Goal: Task Accomplishment & Management: Use online tool/utility

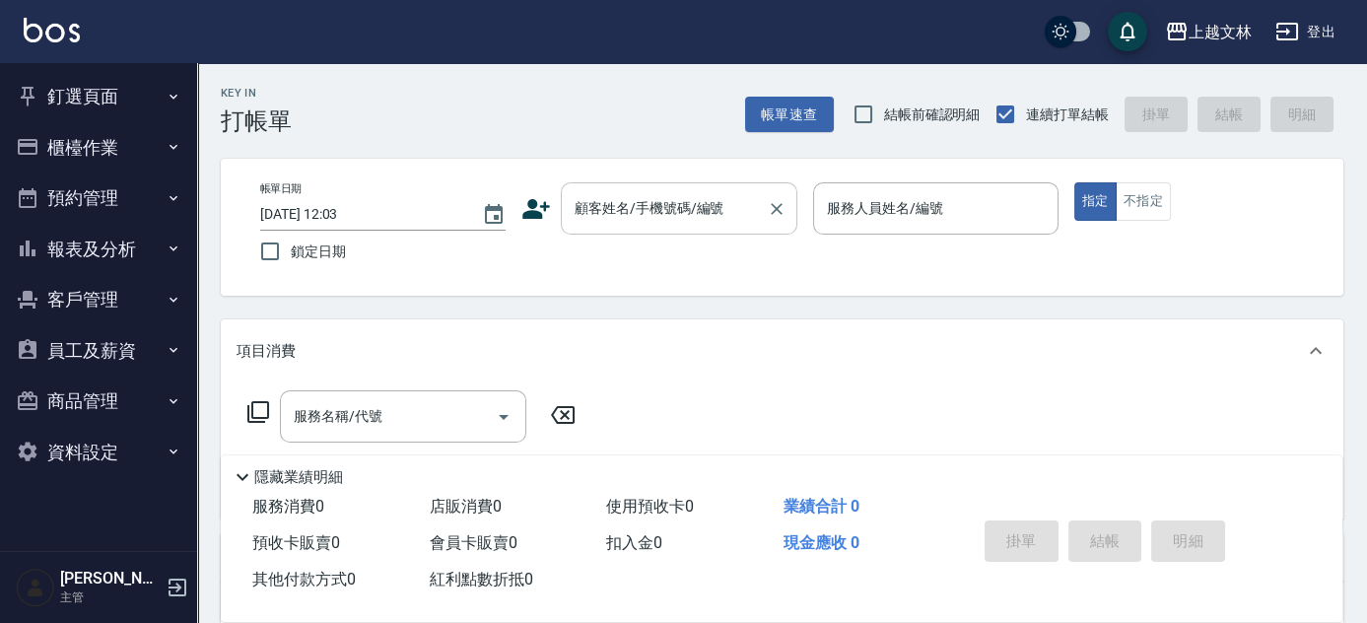
click at [647, 219] on input "顧客姓名/手機號碼/編號" at bounding box center [664, 208] width 189 height 34
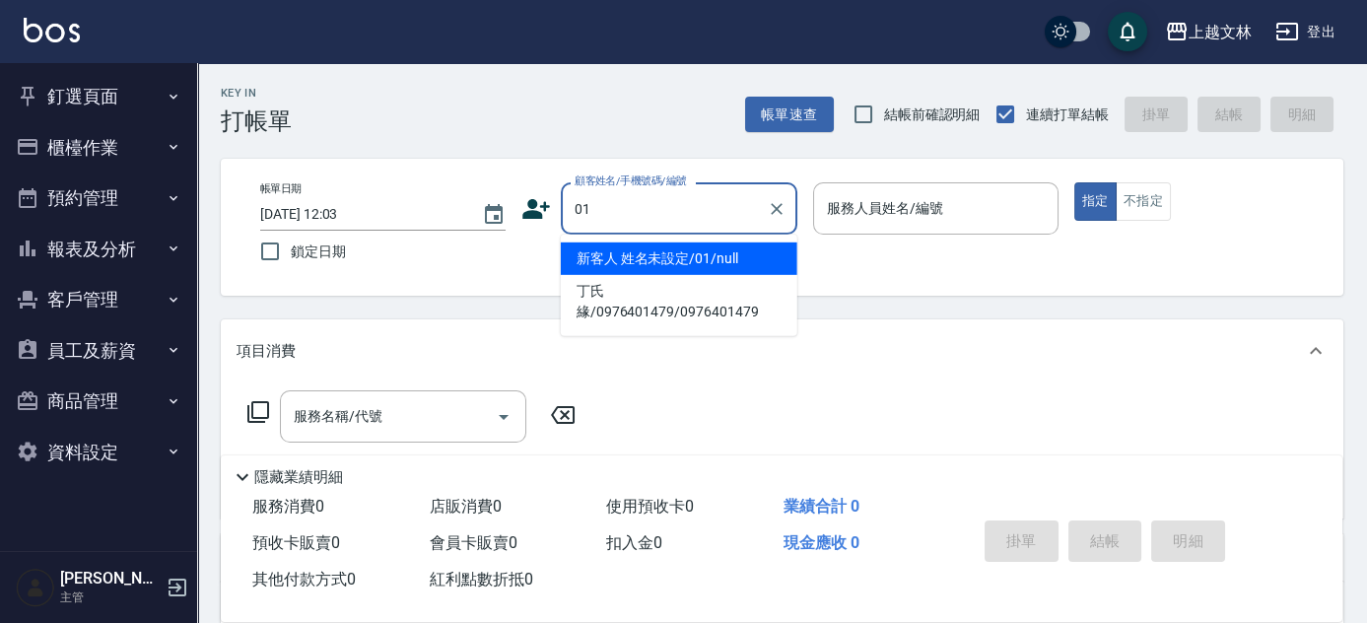
type input "新客人 姓名未設定/01/null"
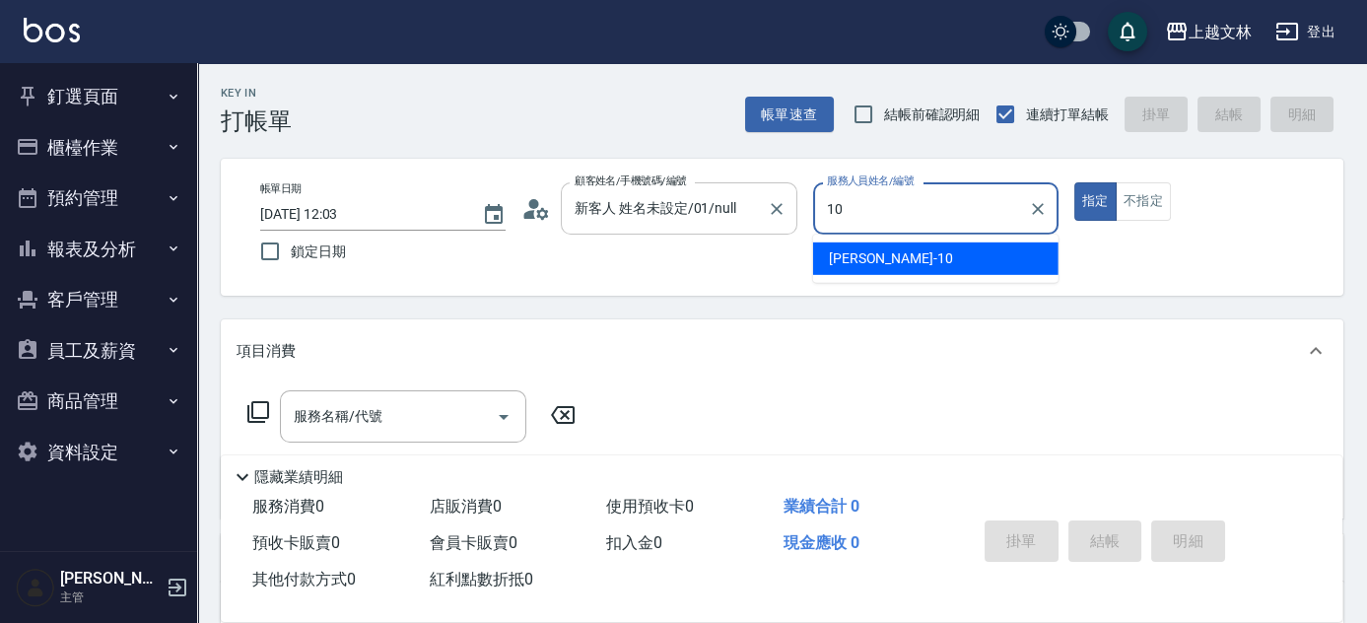
type input "[PERSON_NAME]-10"
type button "true"
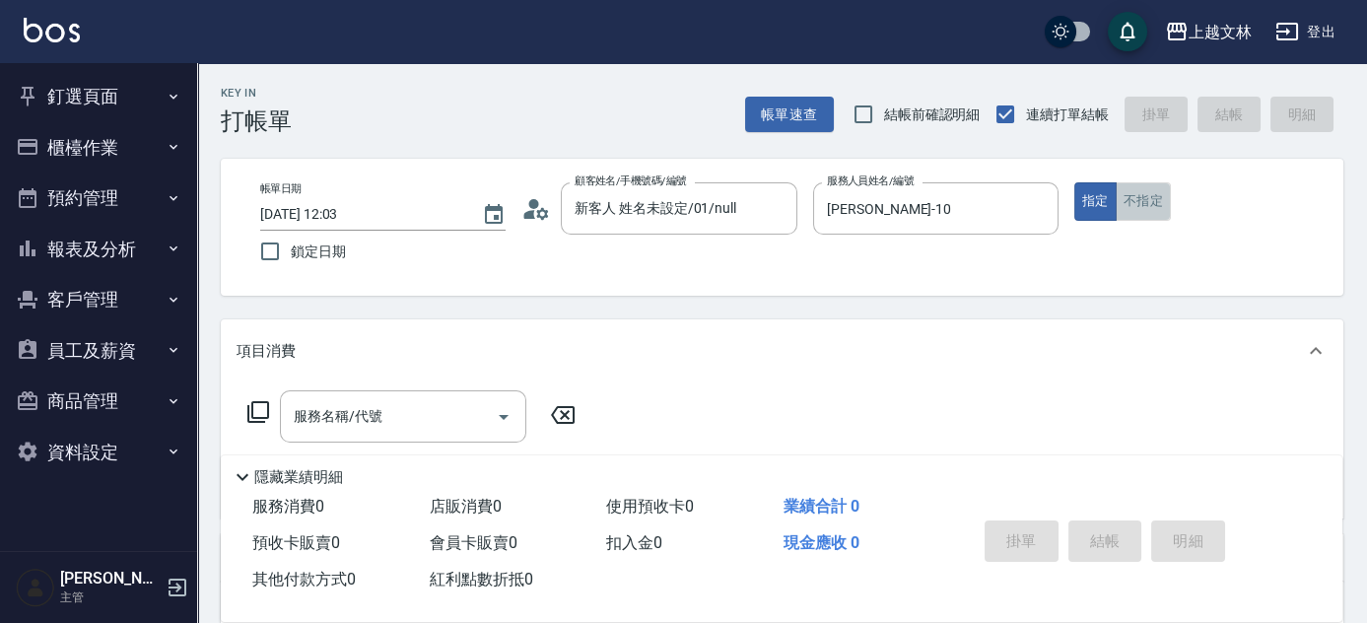
click at [1131, 196] on button "不指定" at bounding box center [1143, 201] width 55 height 38
click at [417, 407] on input "服務名稱/代號" at bounding box center [388, 416] width 199 height 34
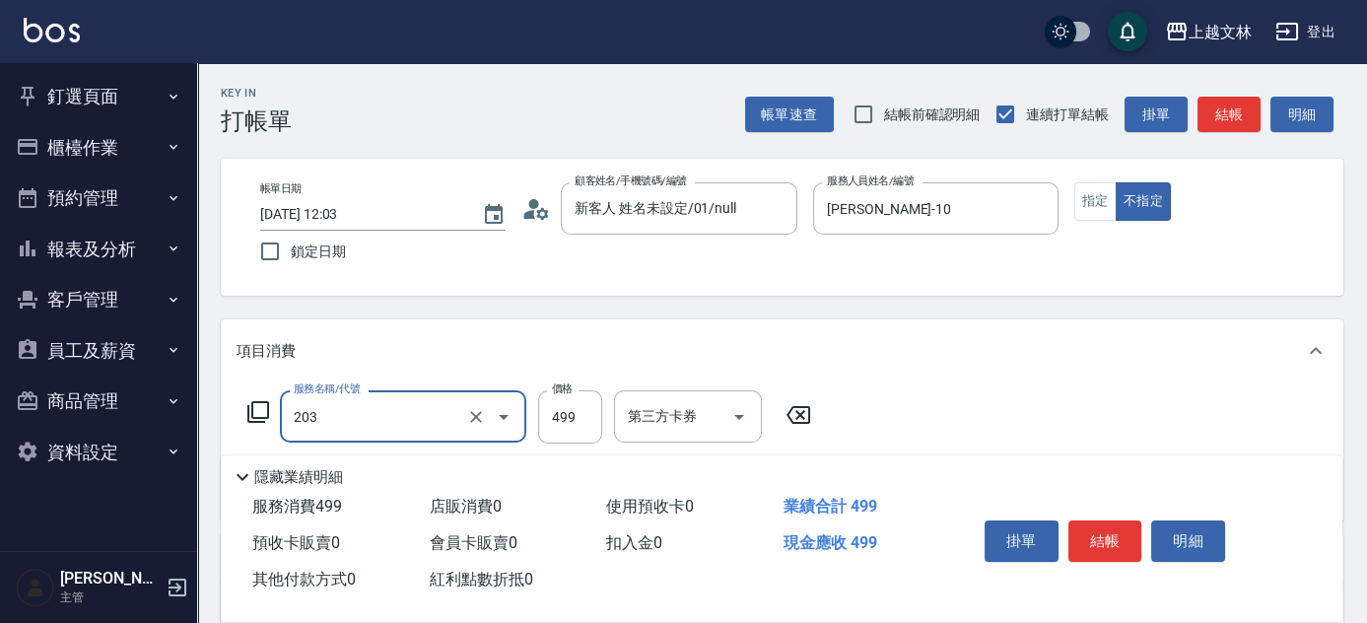
type input "B級洗+剪(203)"
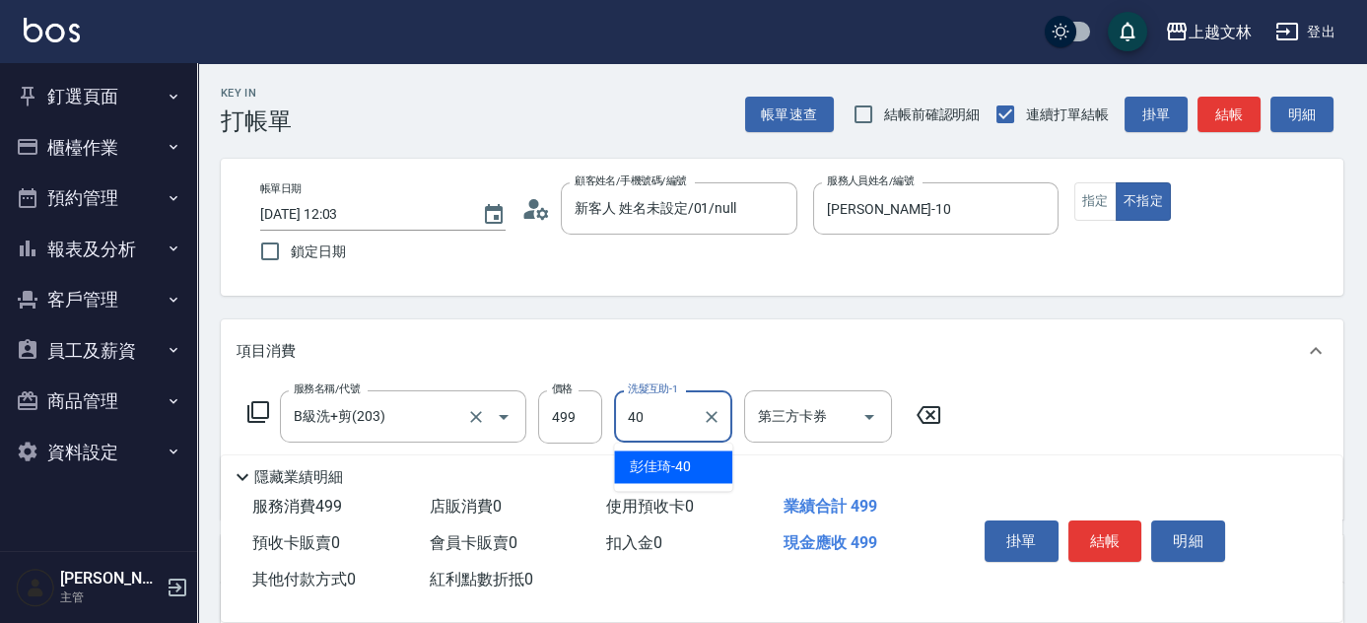
type input "彭佳琦-40"
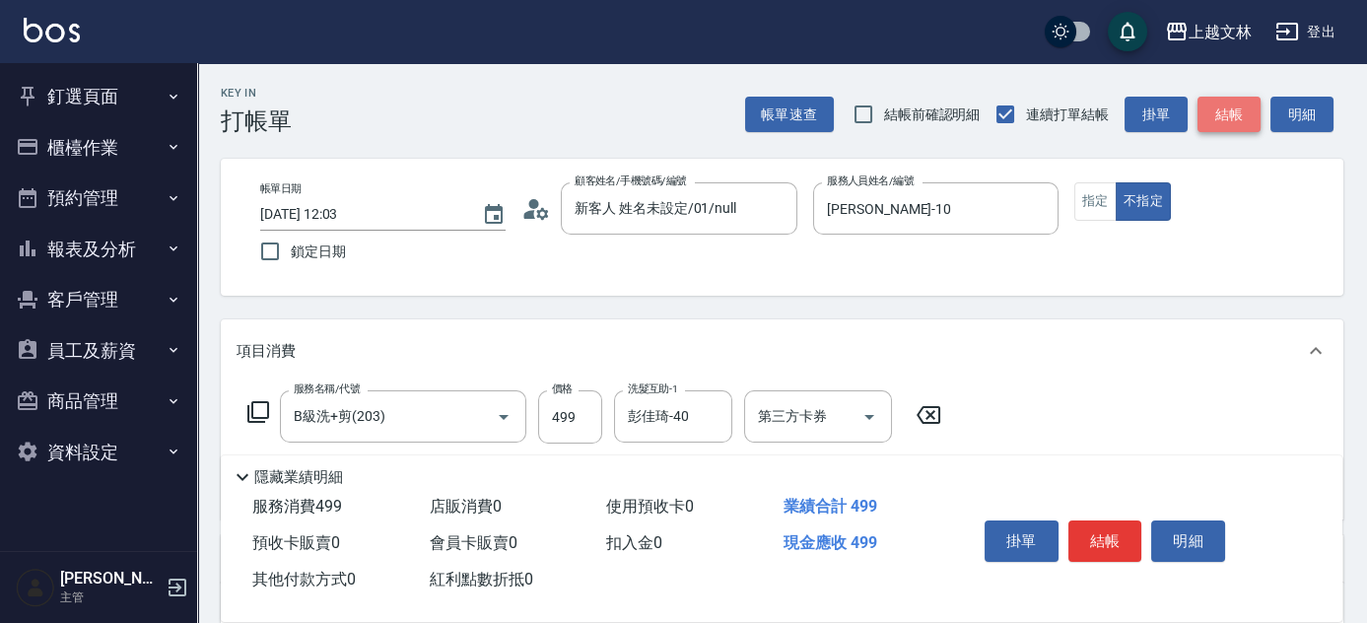
click at [1237, 109] on button "結帳" at bounding box center [1229, 115] width 63 height 36
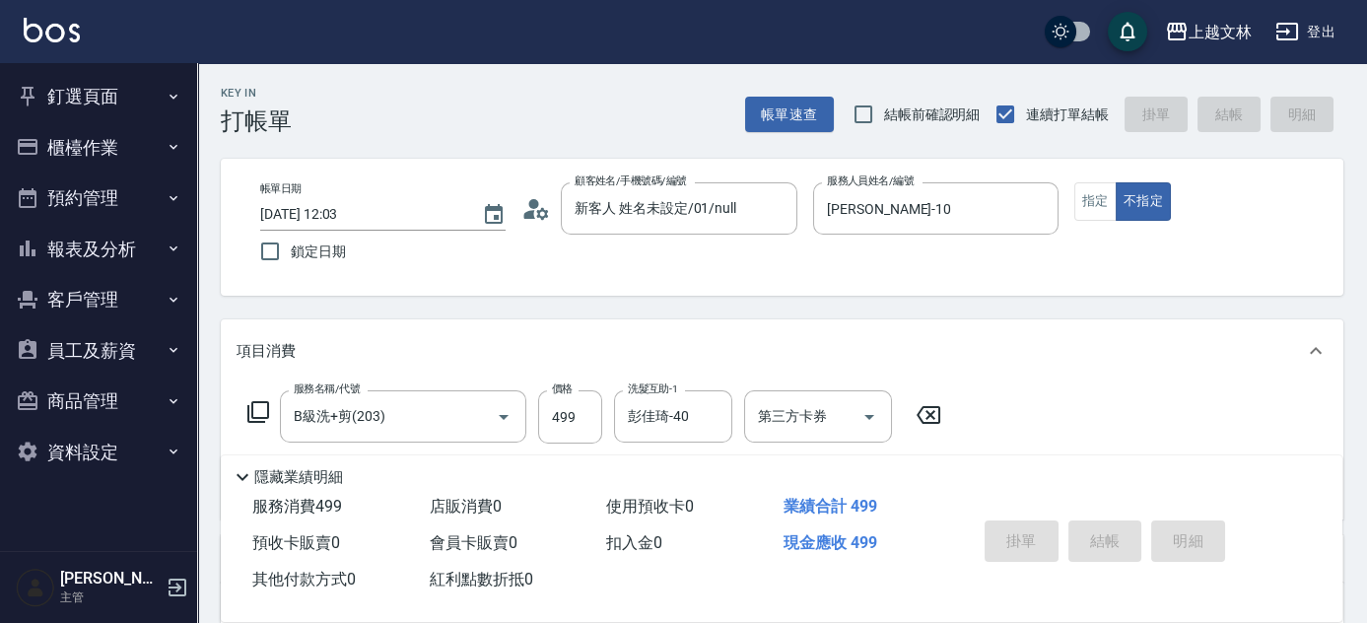
type input "[DATE] 13:23"
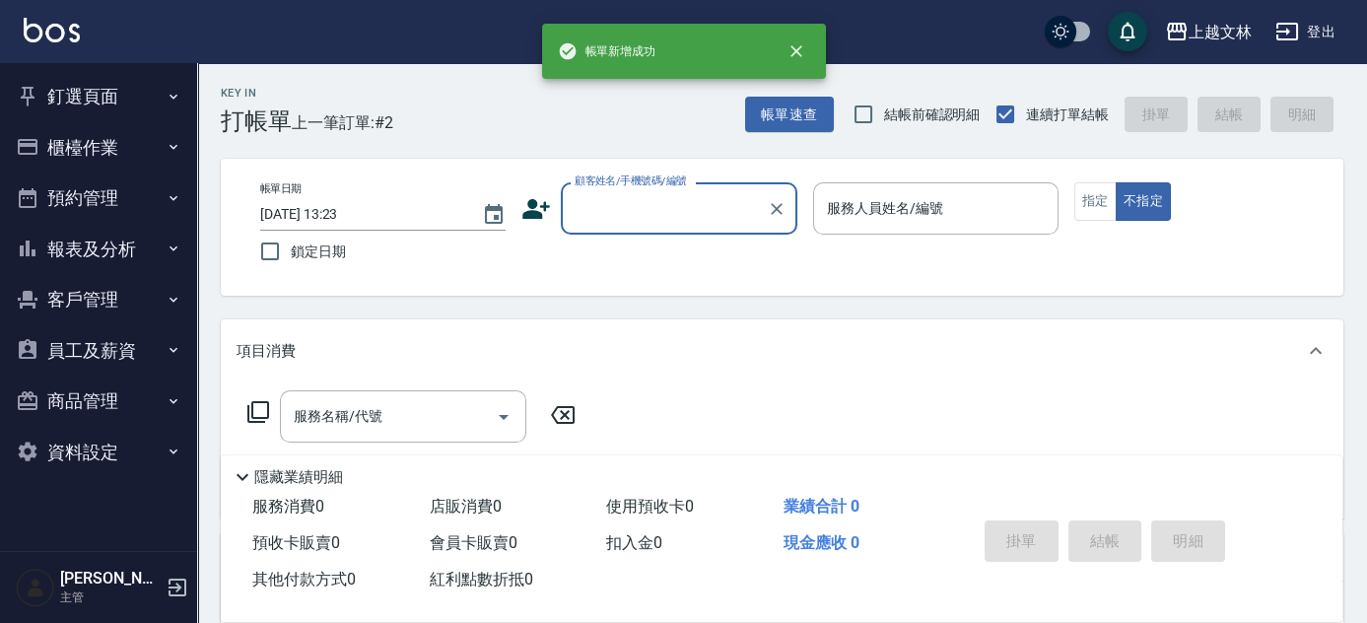
click at [598, 215] on input "顧客姓名/手機號碼/編號" at bounding box center [664, 208] width 189 height 34
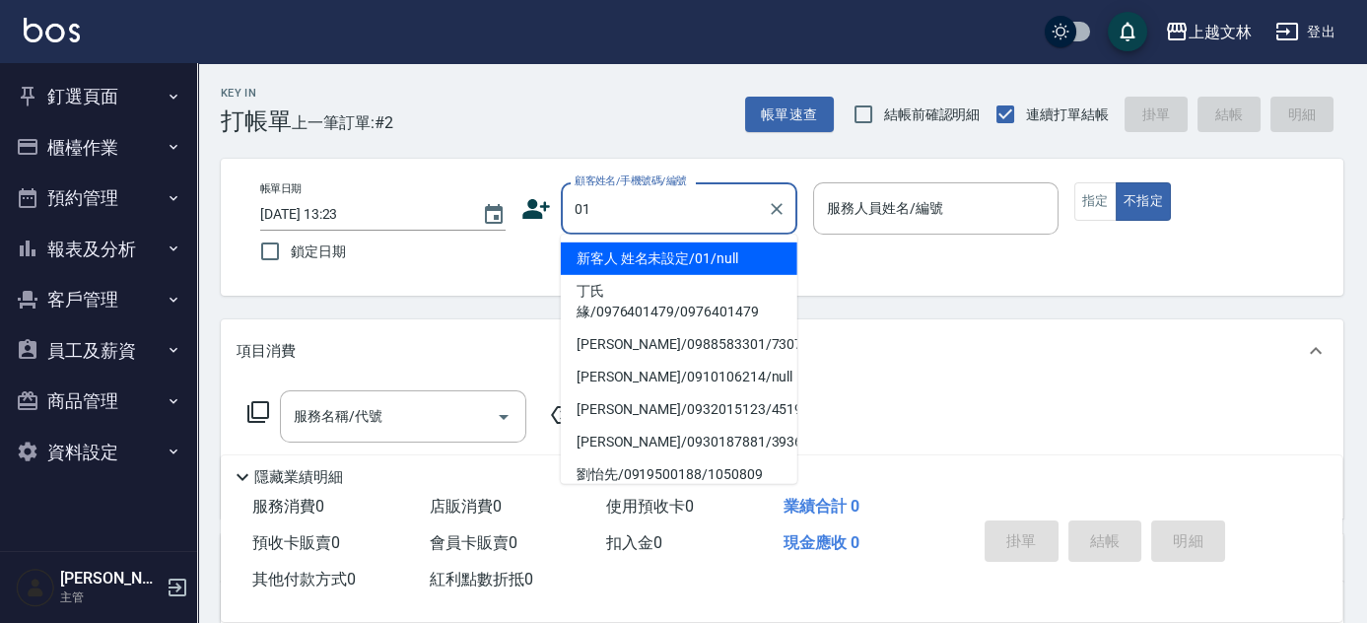
type input "新客人 姓名未設定/01/null"
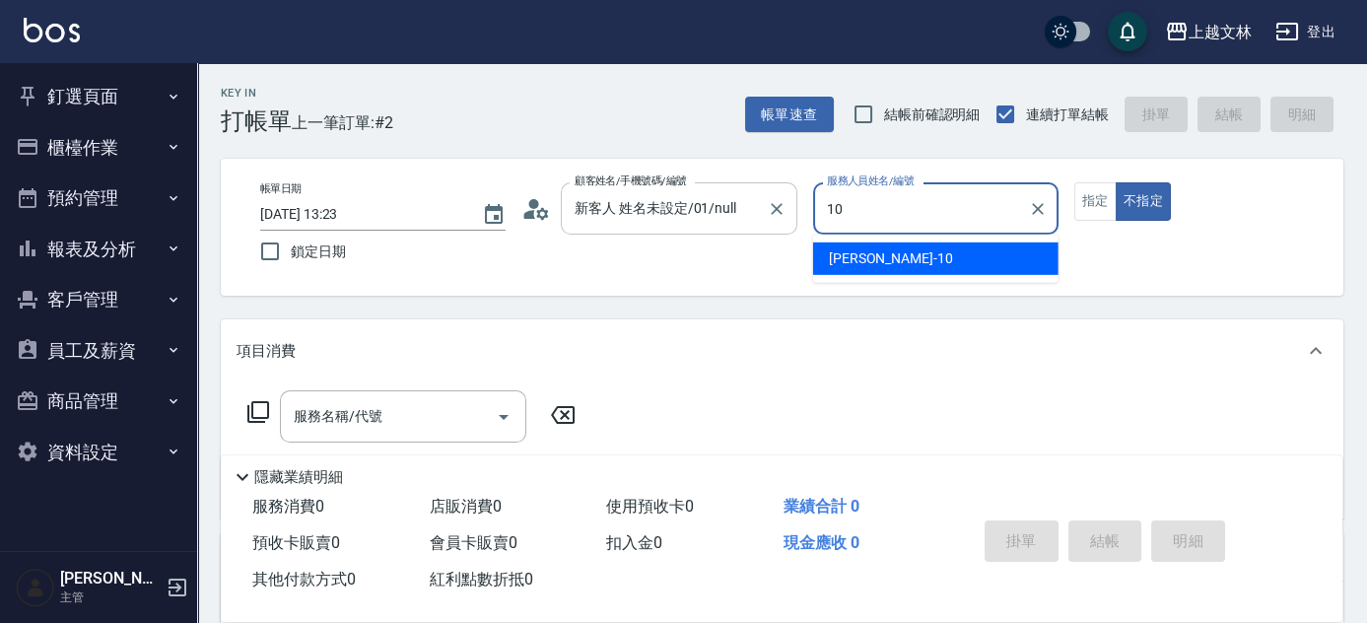
type input "[PERSON_NAME]-10"
type button "false"
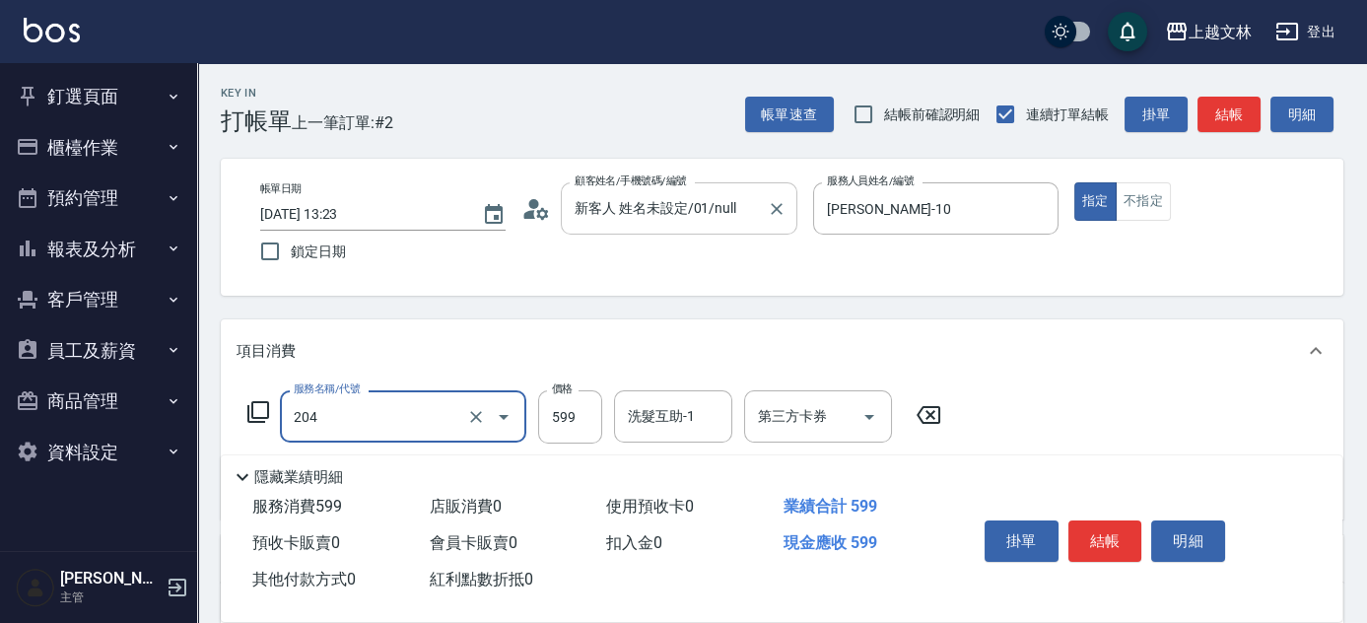
type input "A級洗+剪(204)"
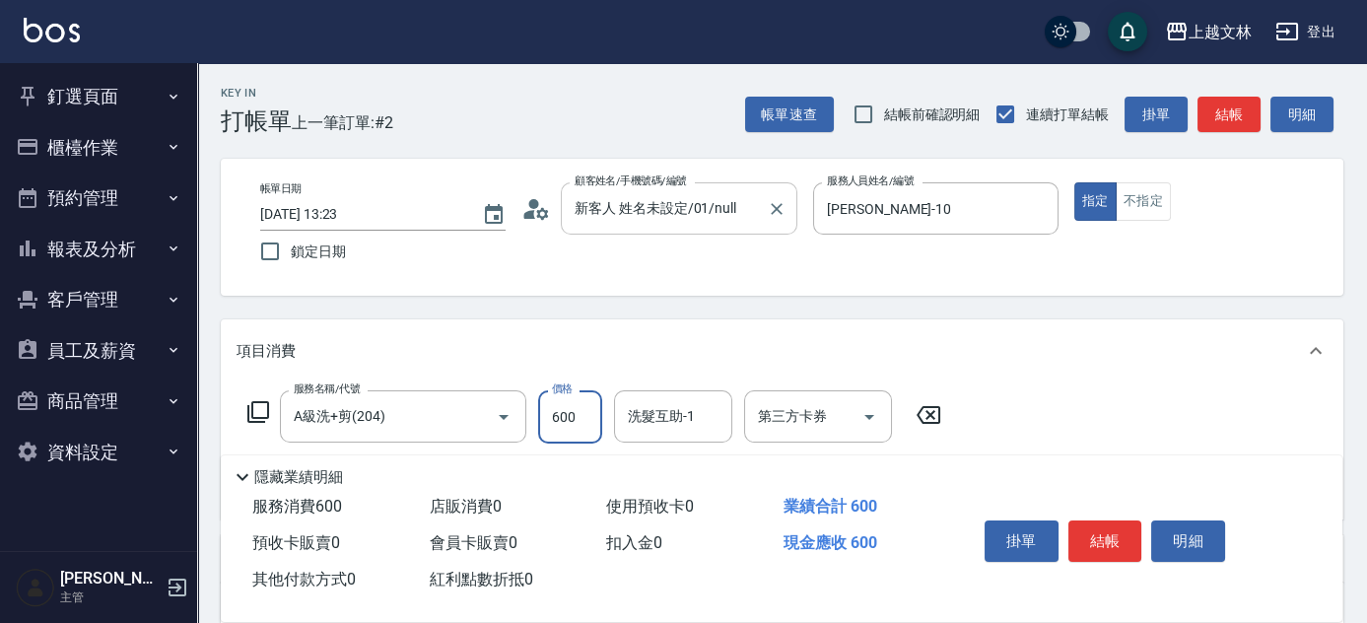
type input "600"
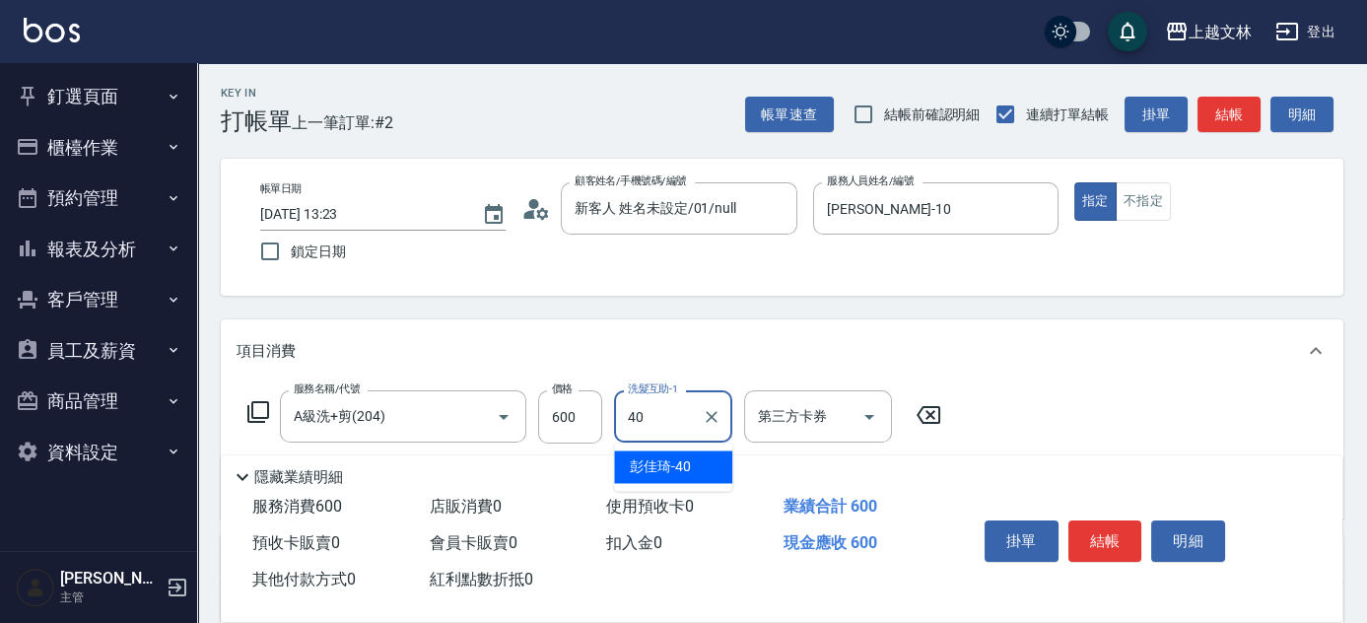
type input "彭佳琦-40"
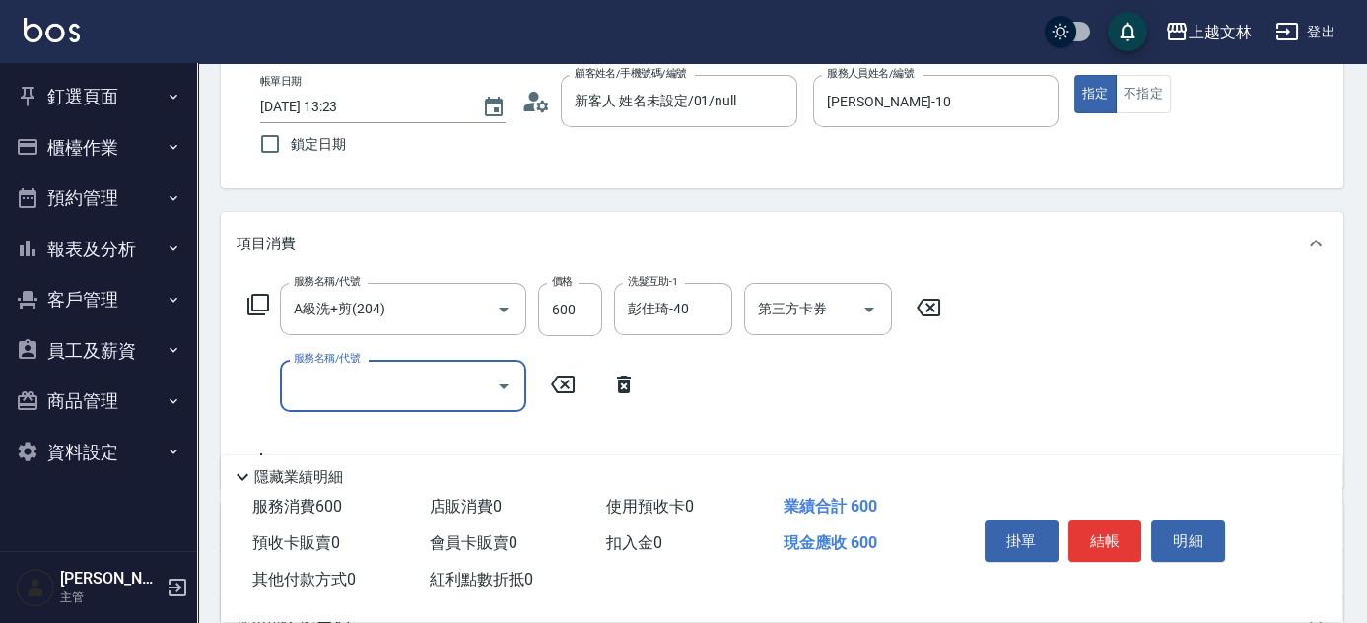
scroll to position [108, 0]
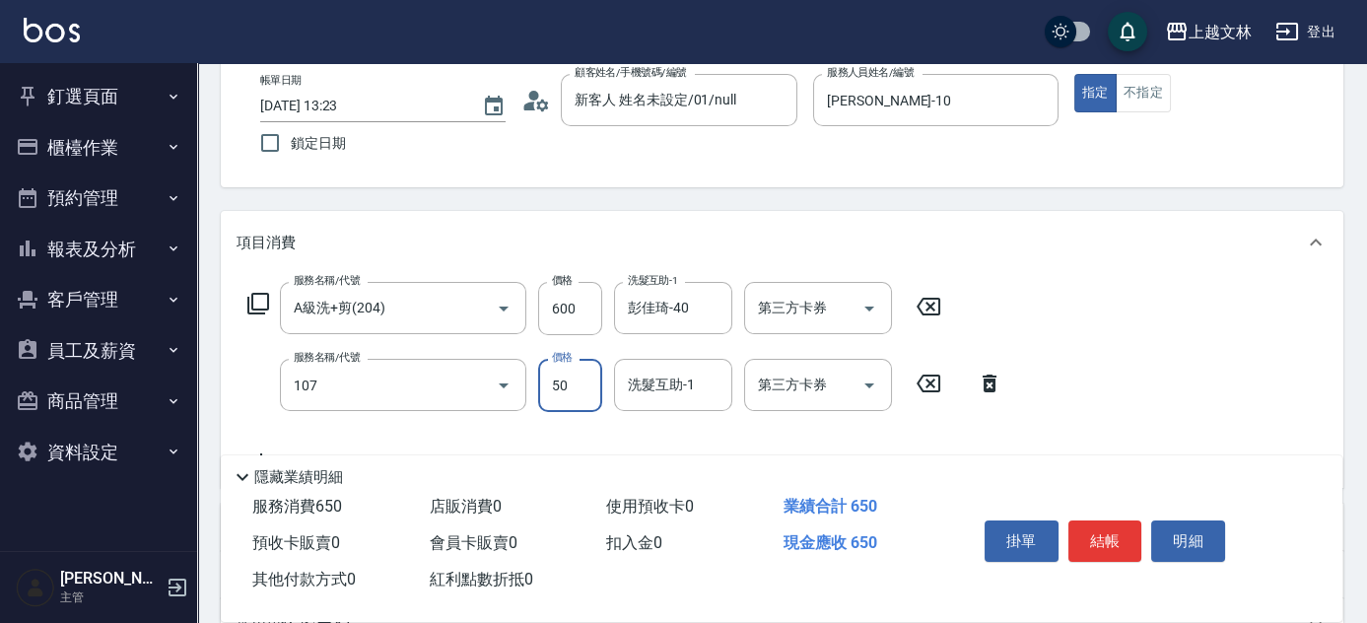
type input "精油(107)"
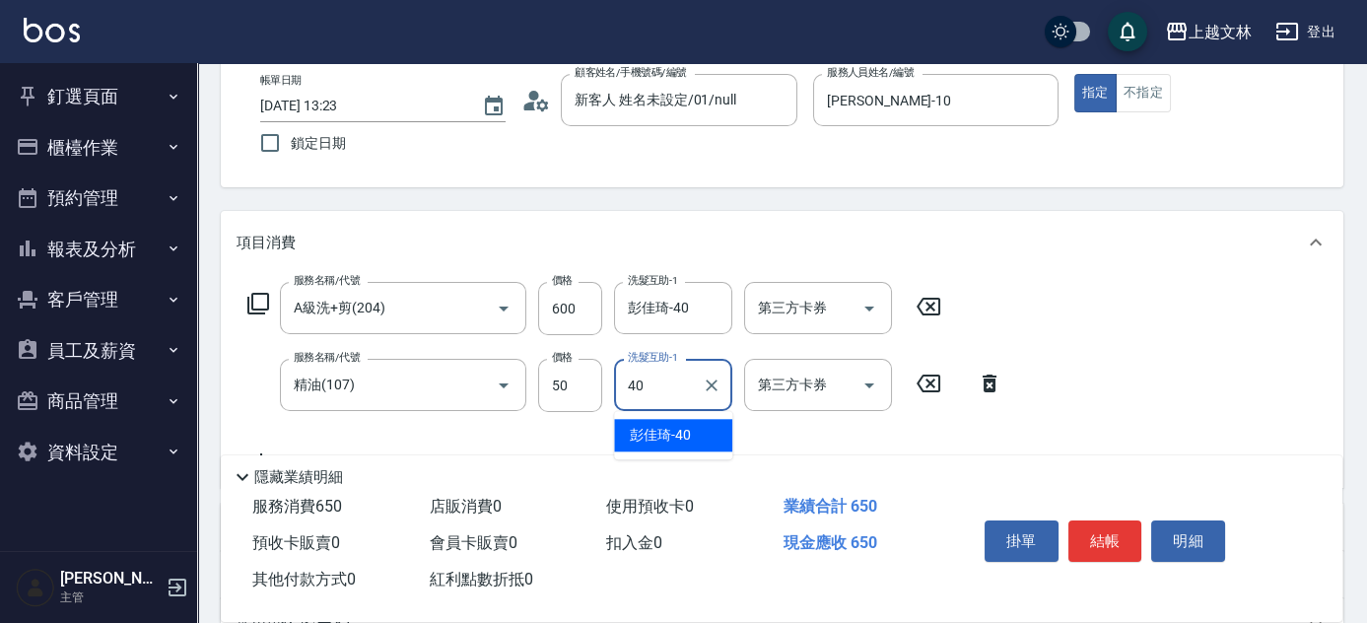
type input "彭佳琦-40"
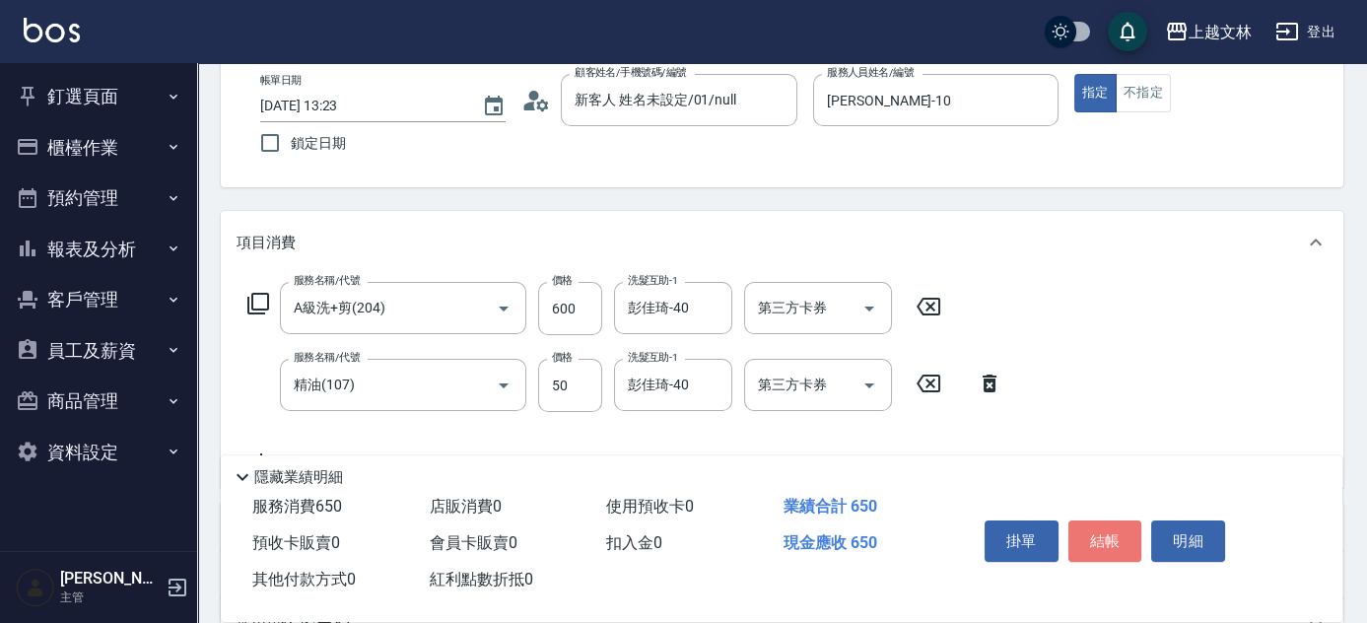
drag, startPoint x: 1097, startPoint y: 537, endPoint x: 1090, endPoint y: 520, distance: 18.1
click at [1098, 536] on button "結帳" at bounding box center [1105, 540] width 74 height 41
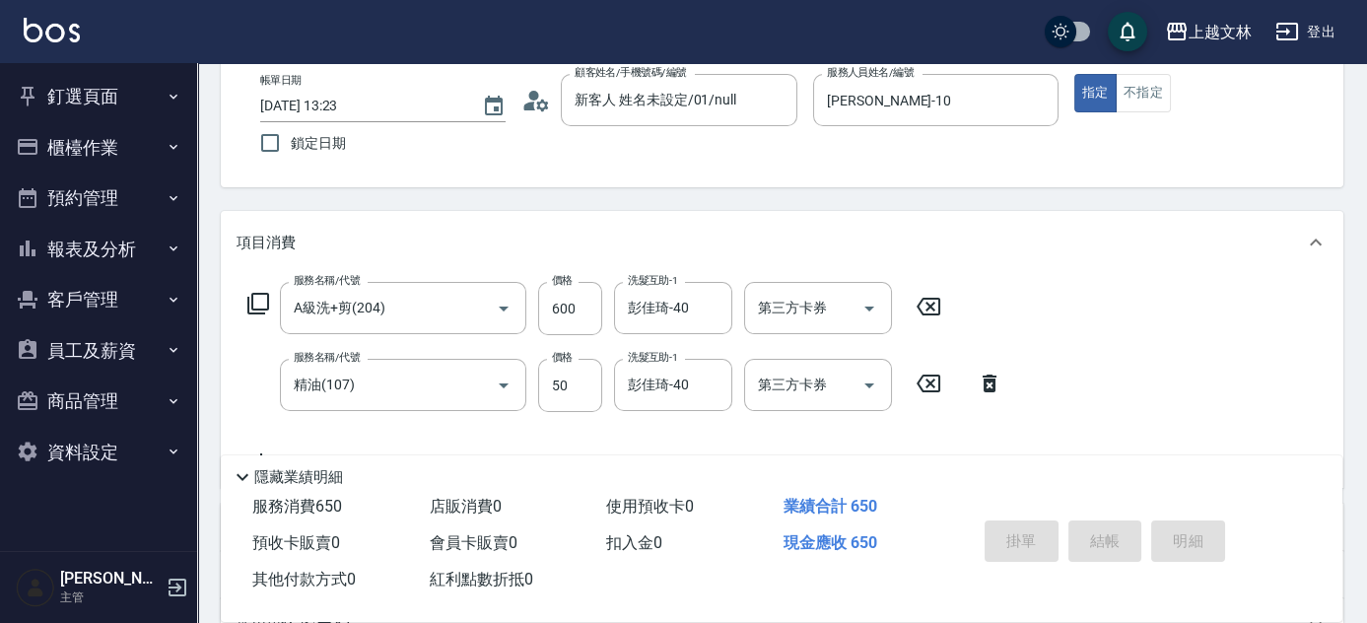
type input "[DATE] 13:50"
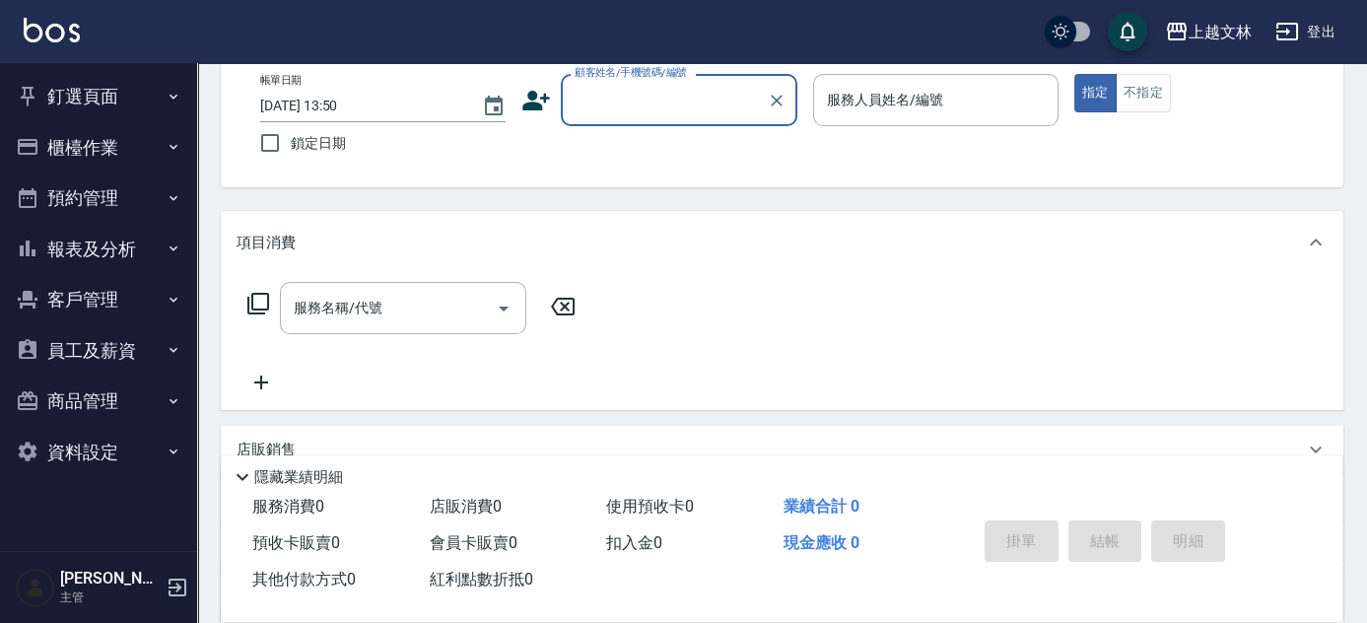
click at [176, 147] on icon "button" at bounding box center [174, 147] width 16 height 16
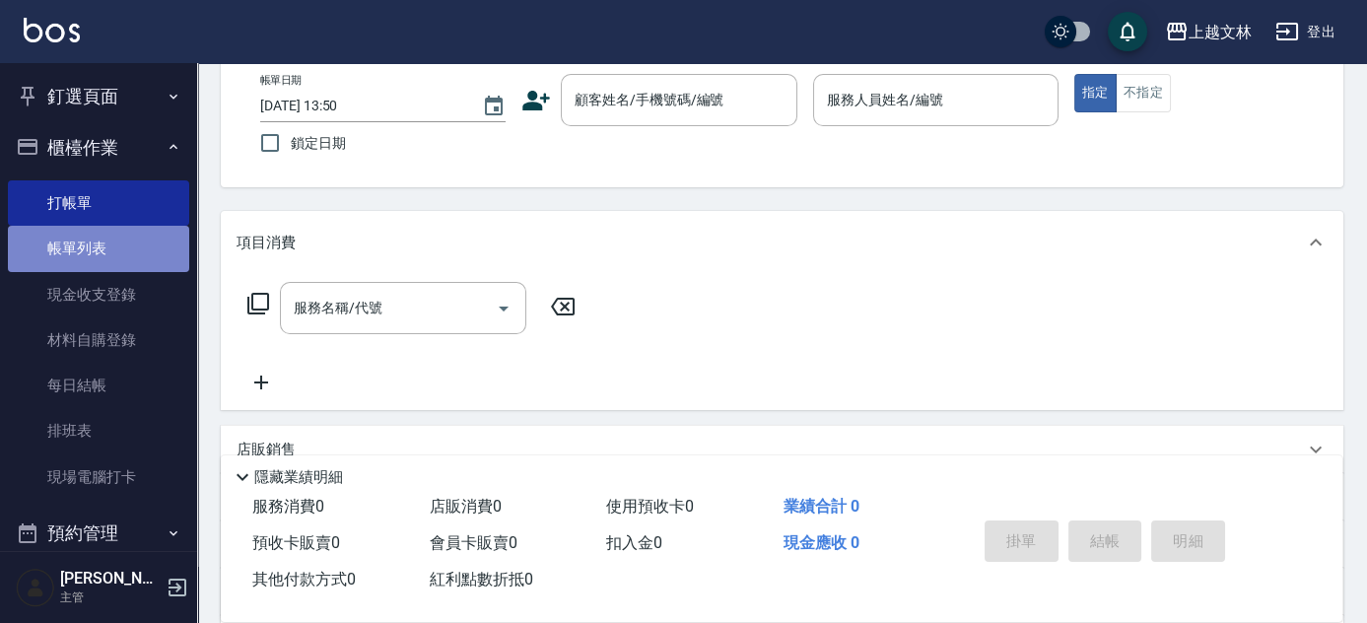
click at [147, 231] on link "帳單列表" at bounding box center [98, 248] width 181 height 45
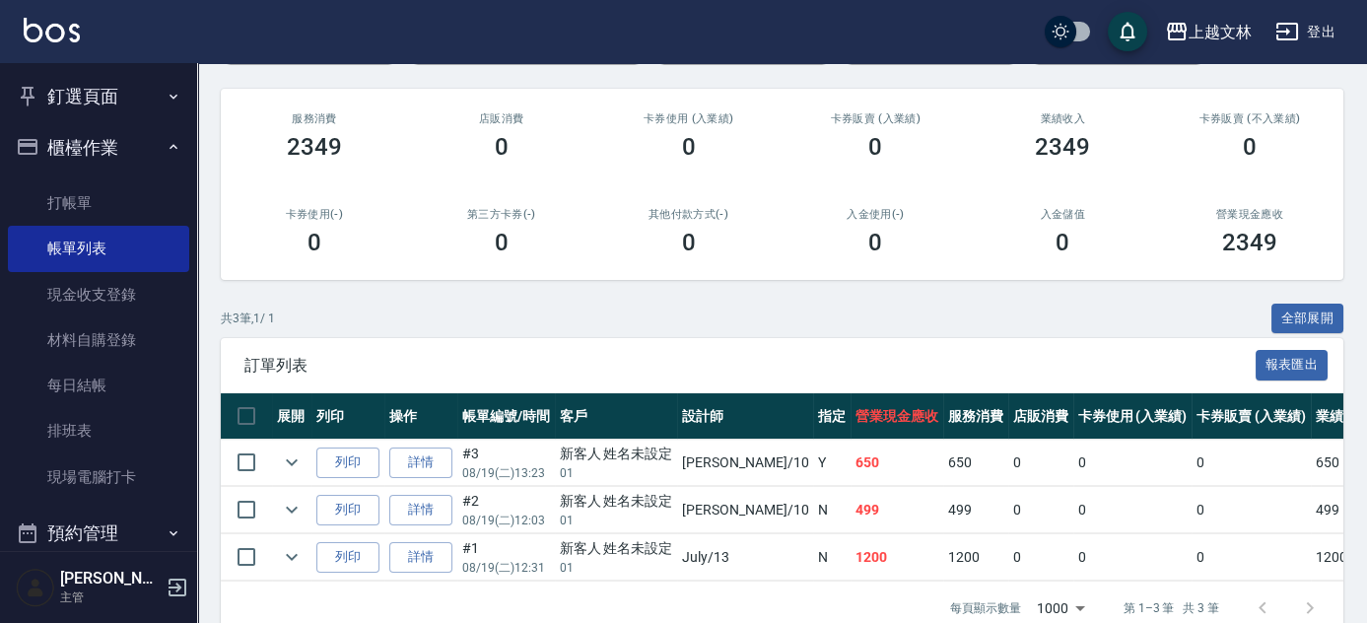
scroll to position [219, 0]
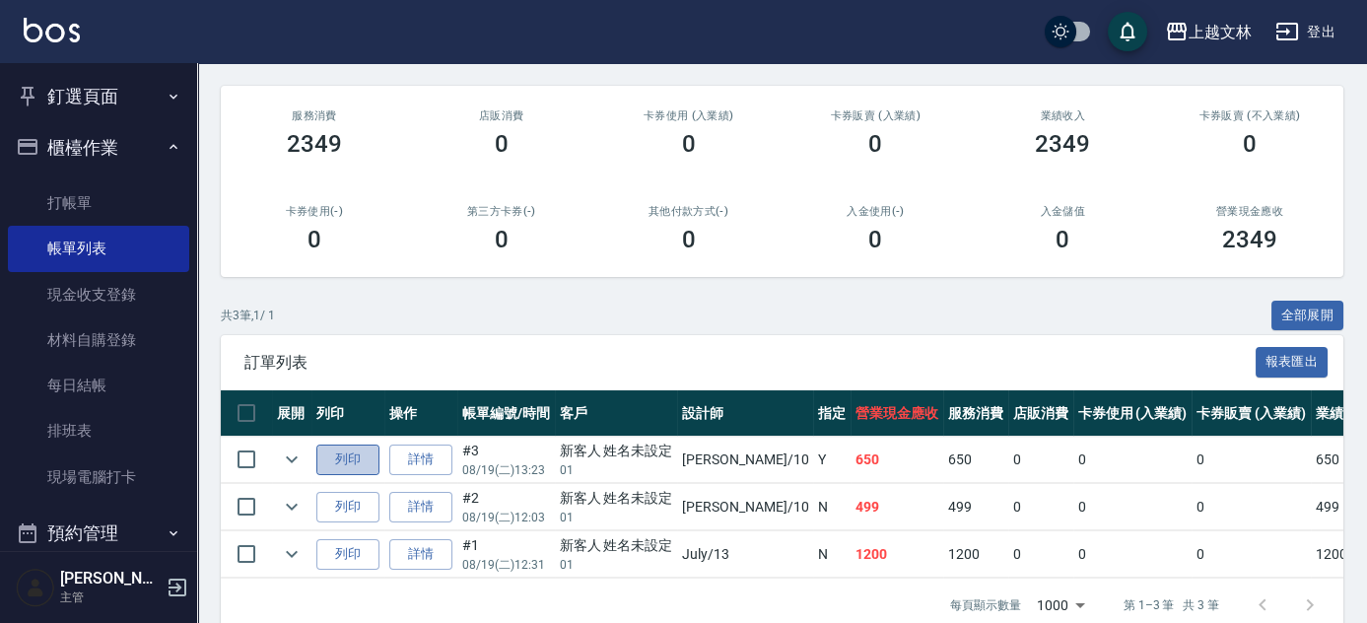
click at [327, 457] on button "列印" at bounding box center [347, 460] width 63 height 31
click at [351, 504] on button "列印" at bounding box center [347, 507] width 63 height 31
